Goal: Task Accomplishment & Management: Use online tool/utility

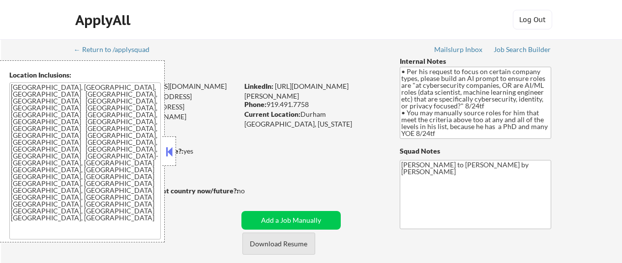
select select ""pending""
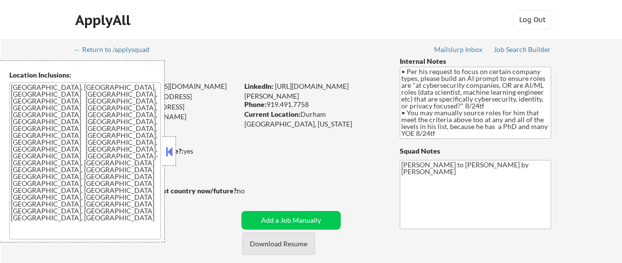
select select ""pending""
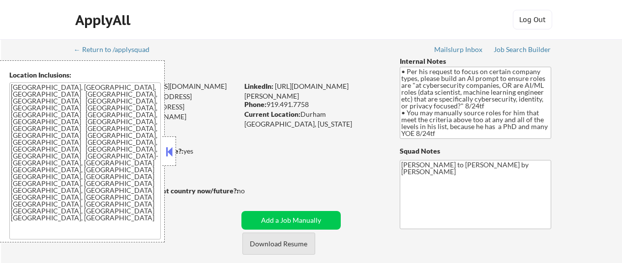
select select ""pending""
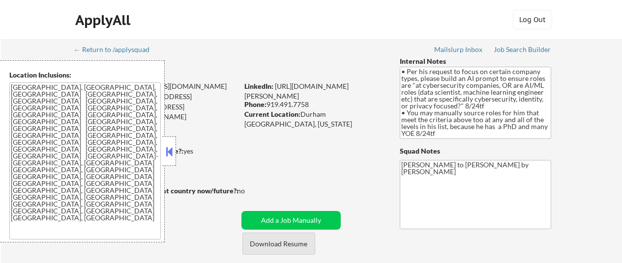
select select ""pending""
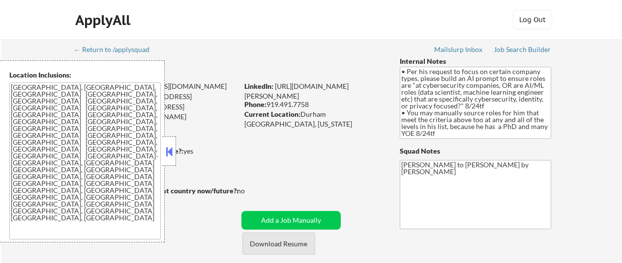
select select ""pending""
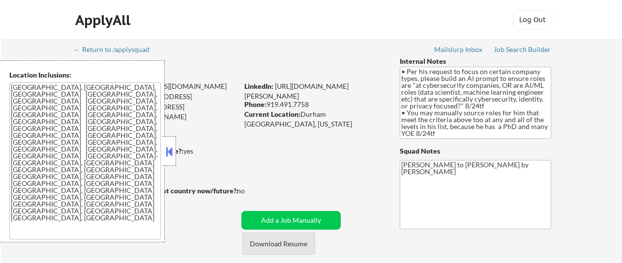
select select ""pending""
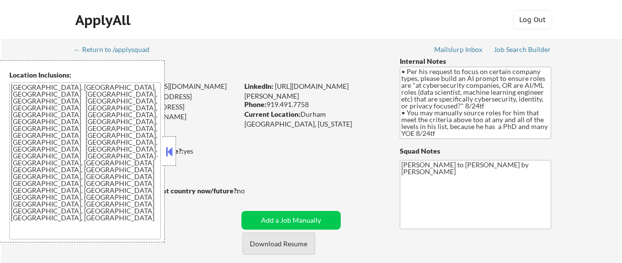
select select ""pending""
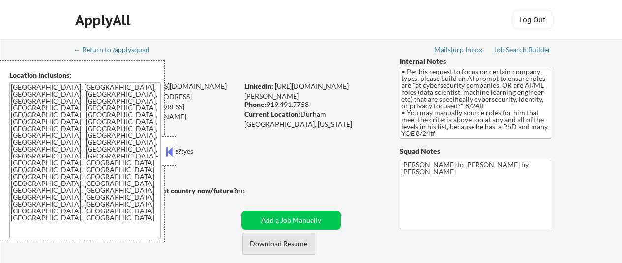
select select ""pending""
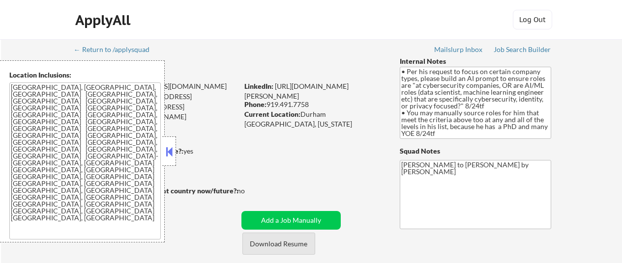
select select ""pending""
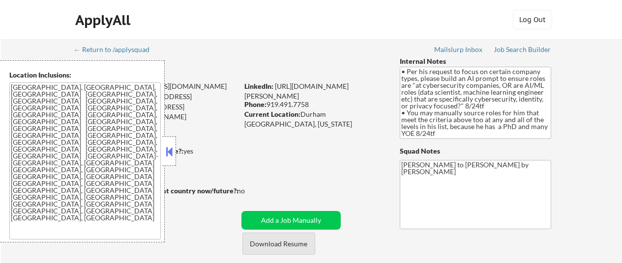
select select ""pending""
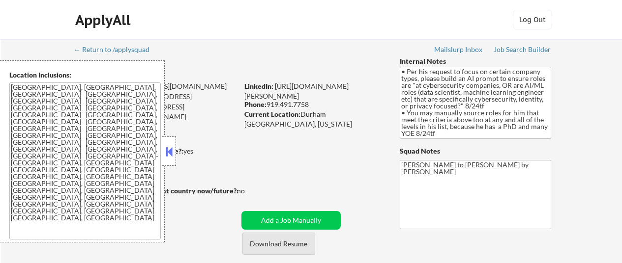
select select ""pending""
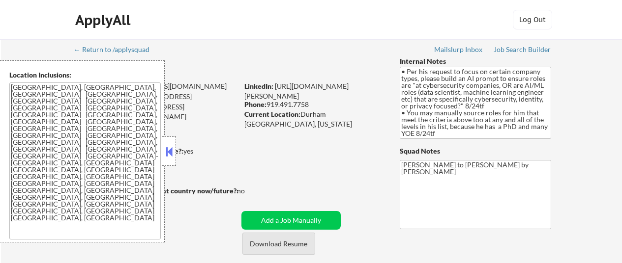
select select ""pending""
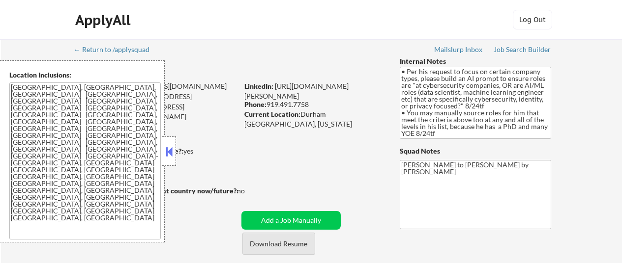
select select ""pending""
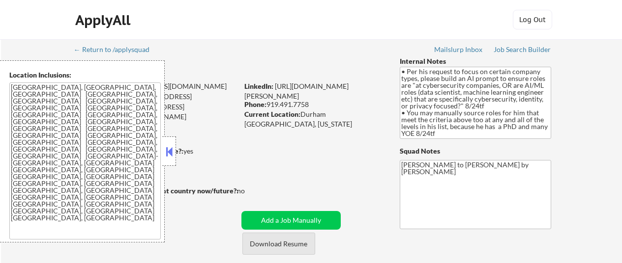
select select ""pending""
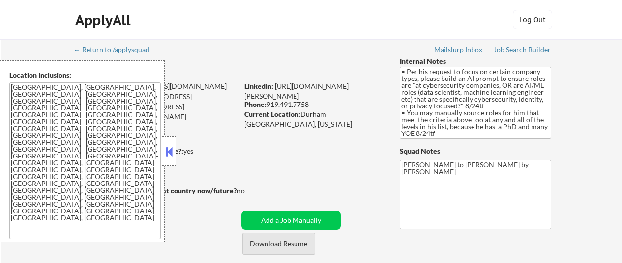
select select ""pending""
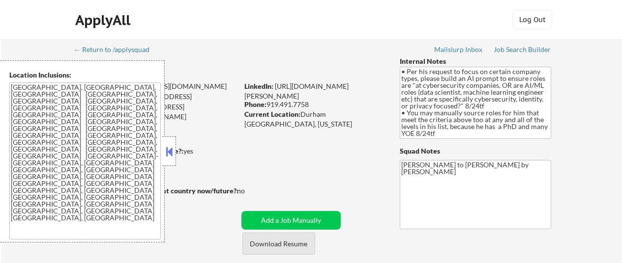
select select ""pending""
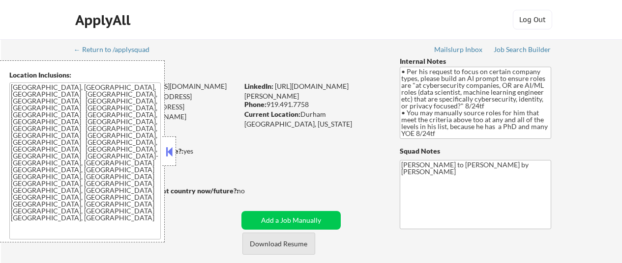
select select ""pending""
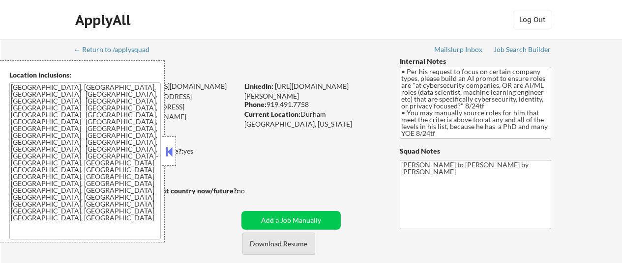
select select ""pending""
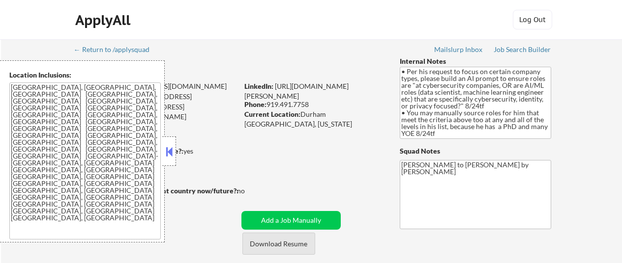
select select ""pending""
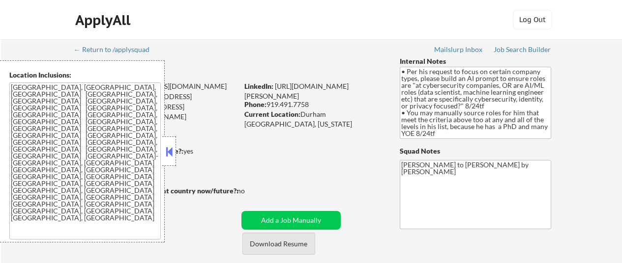
select select ""pending""
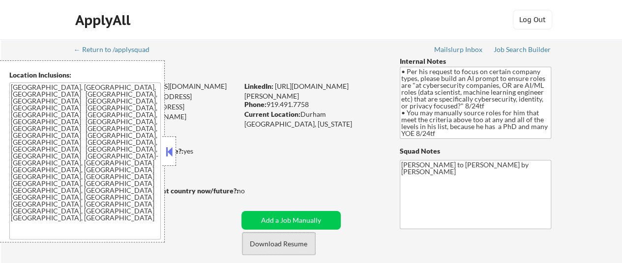
click at [273, 243] on button "Download Resume" at bounding box center [278, 244] width 73 height 22
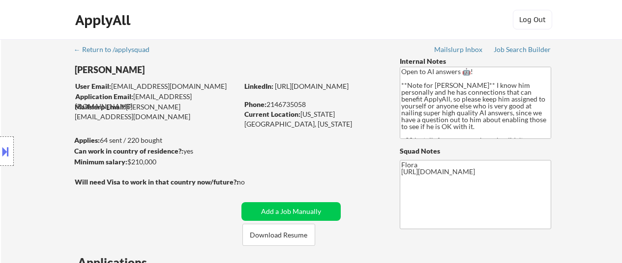
select select ""pending""
